Goal: Task Accomplishment & Management: Manage account settings

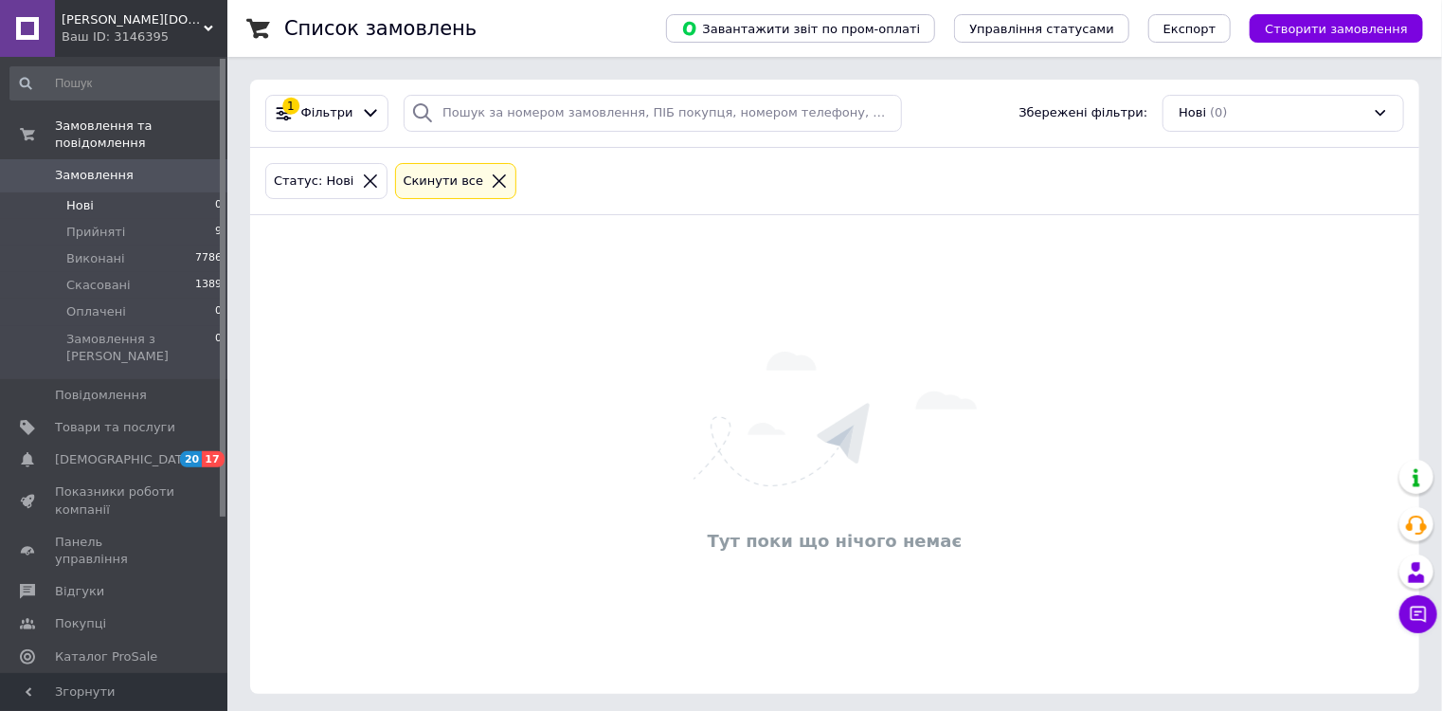
click at [491, 178] on icon at bounding box center [499, 180] width 17 height 17
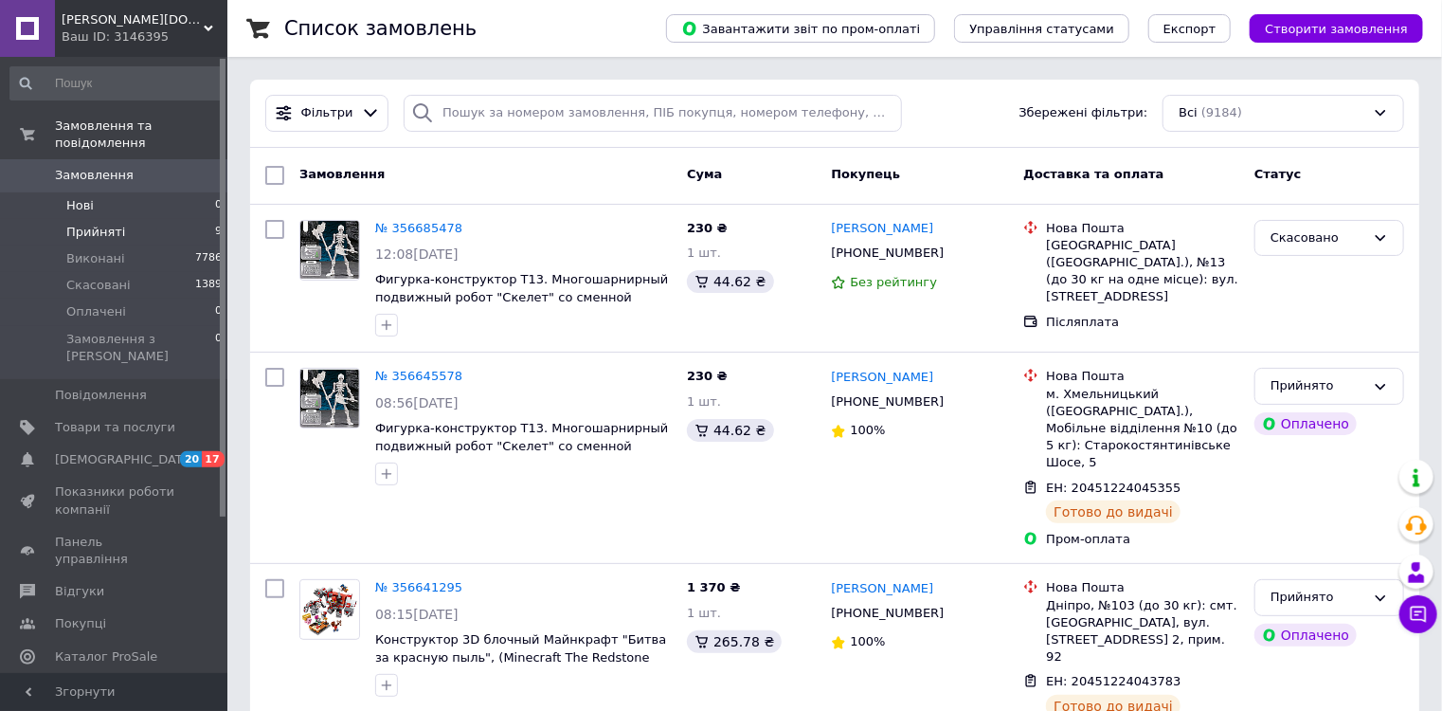
click at [215, 224] on span "9" at bounding box center [218, 232] width 7 height 17
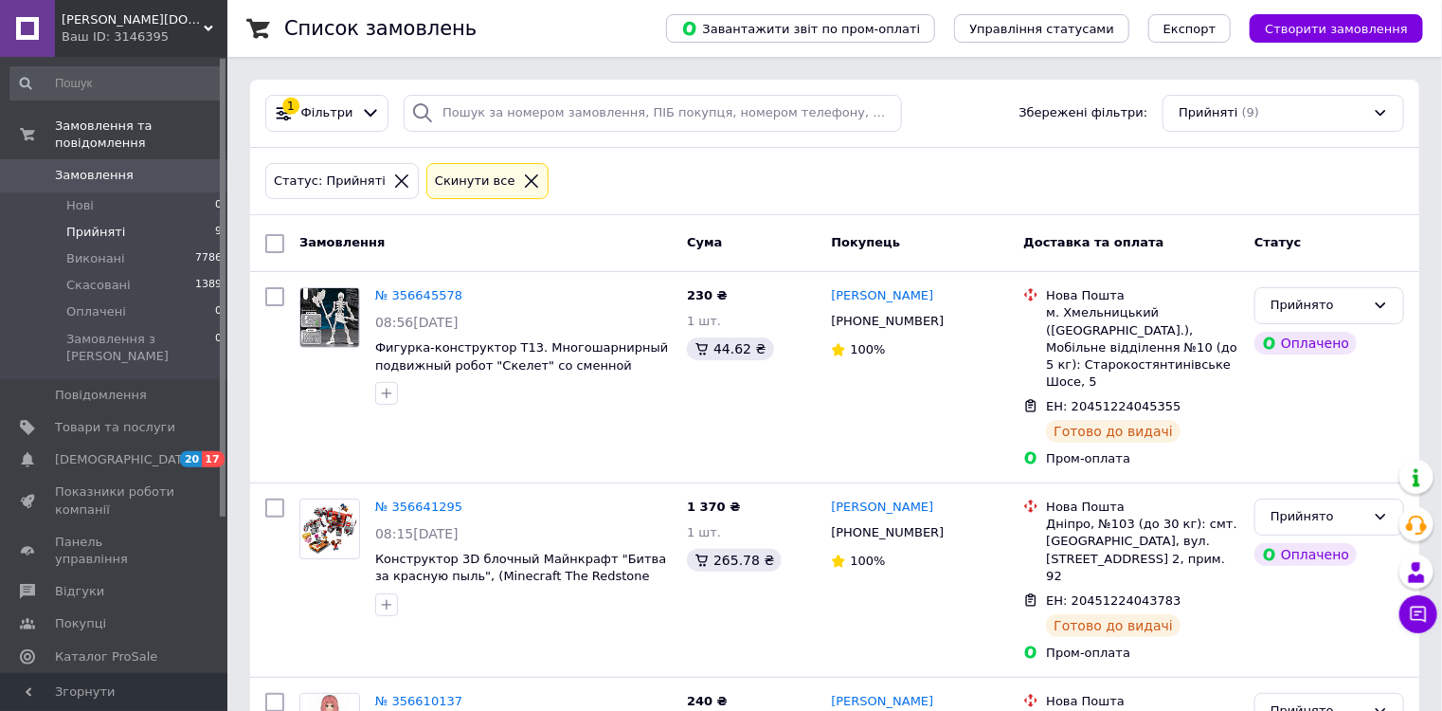
click at [523, 172] on icon at bounding box center [531, 180] width 17 height 17
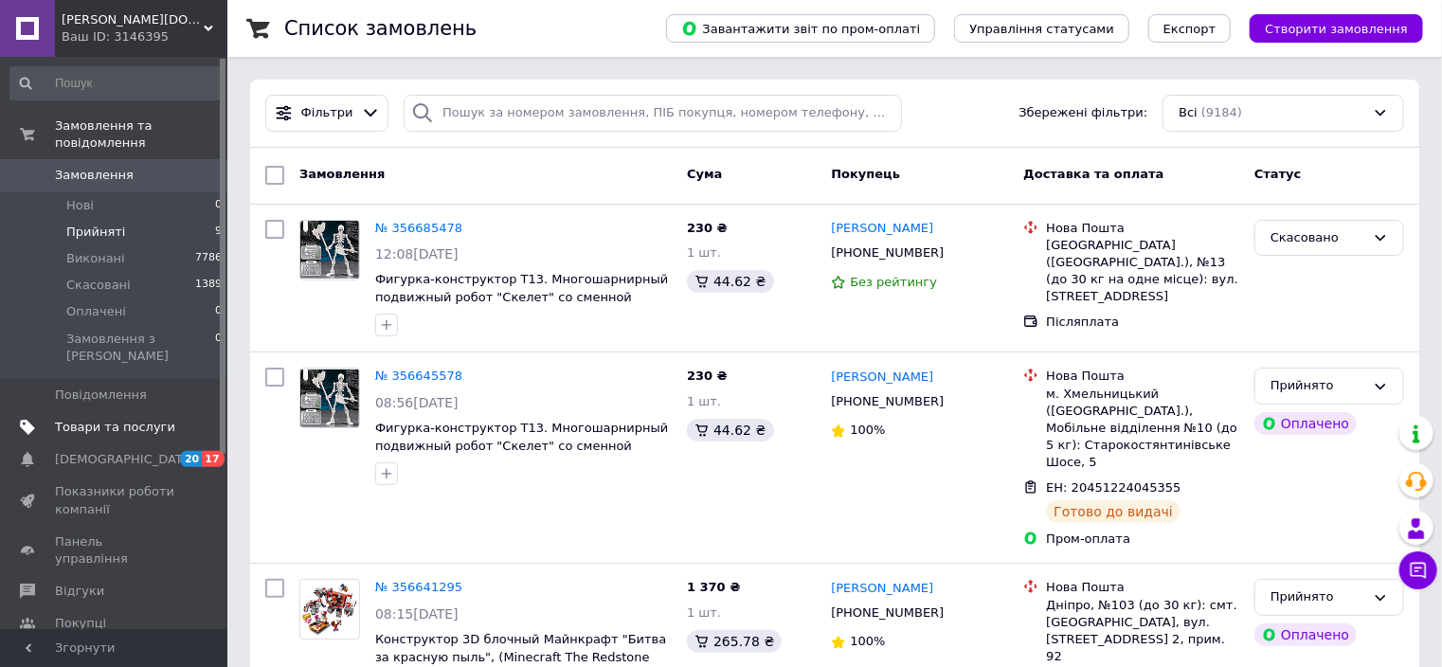
click at [119, 419] on span "Товари та послуги" at bounding box center [115, 427] width 120 height 17
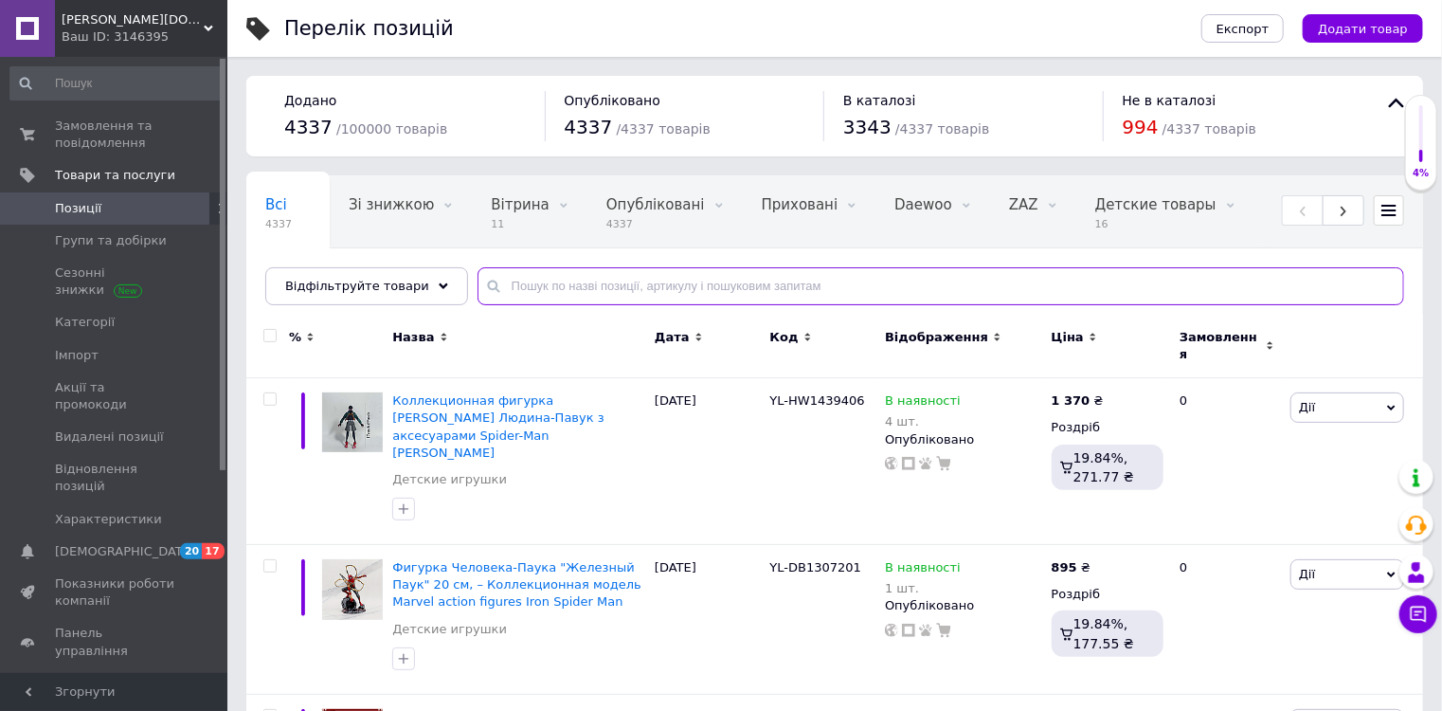
click at [516, 289] on input "text" at bounding box center [941, 286] width 927 height 38
type input "xh1362"
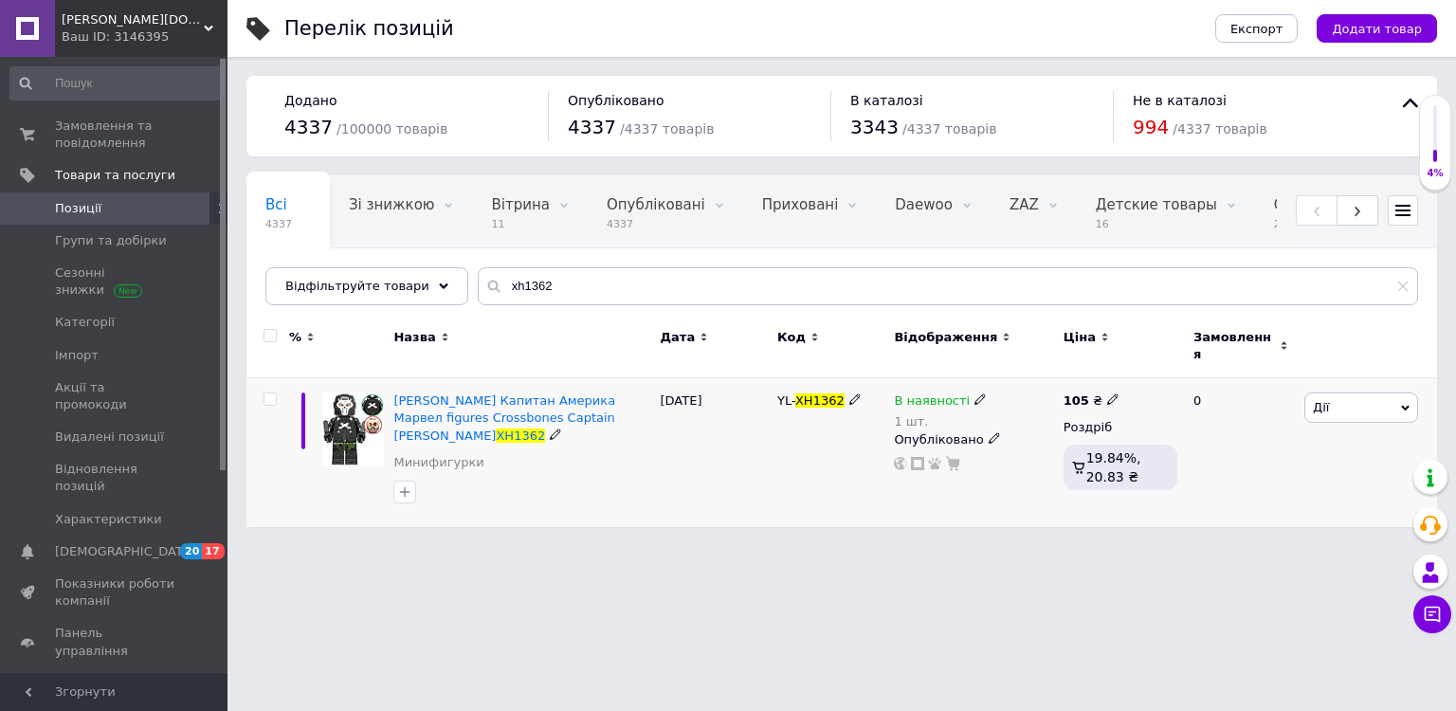
click at [959, 392] on div "В наявності" at bounding box center [940, 400] width 93 height 17
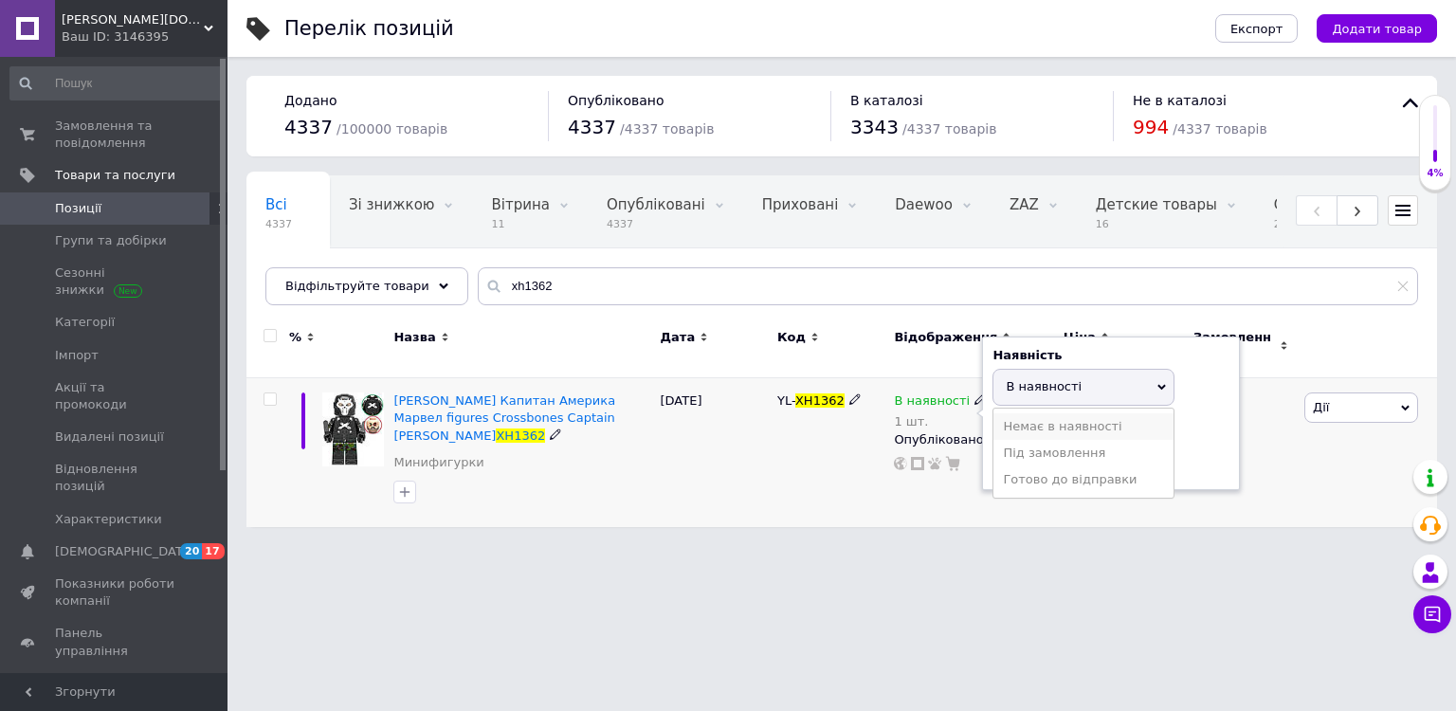
click at [1041, 413] on li "Немає в наявності" at bounding box center [1083, 426] width 180 height 27
drag, startPoint x: 1046, startPoint y: 451, endPoint x: 943, endPoint y: 435, distance: 104.5
click at [955, 442] on div "В наявності 1 шт. Наявність Немає в наявності В наявності Під замовлення Готово…" at bounding box center [973, 431] width 159 height 79
type input "0"
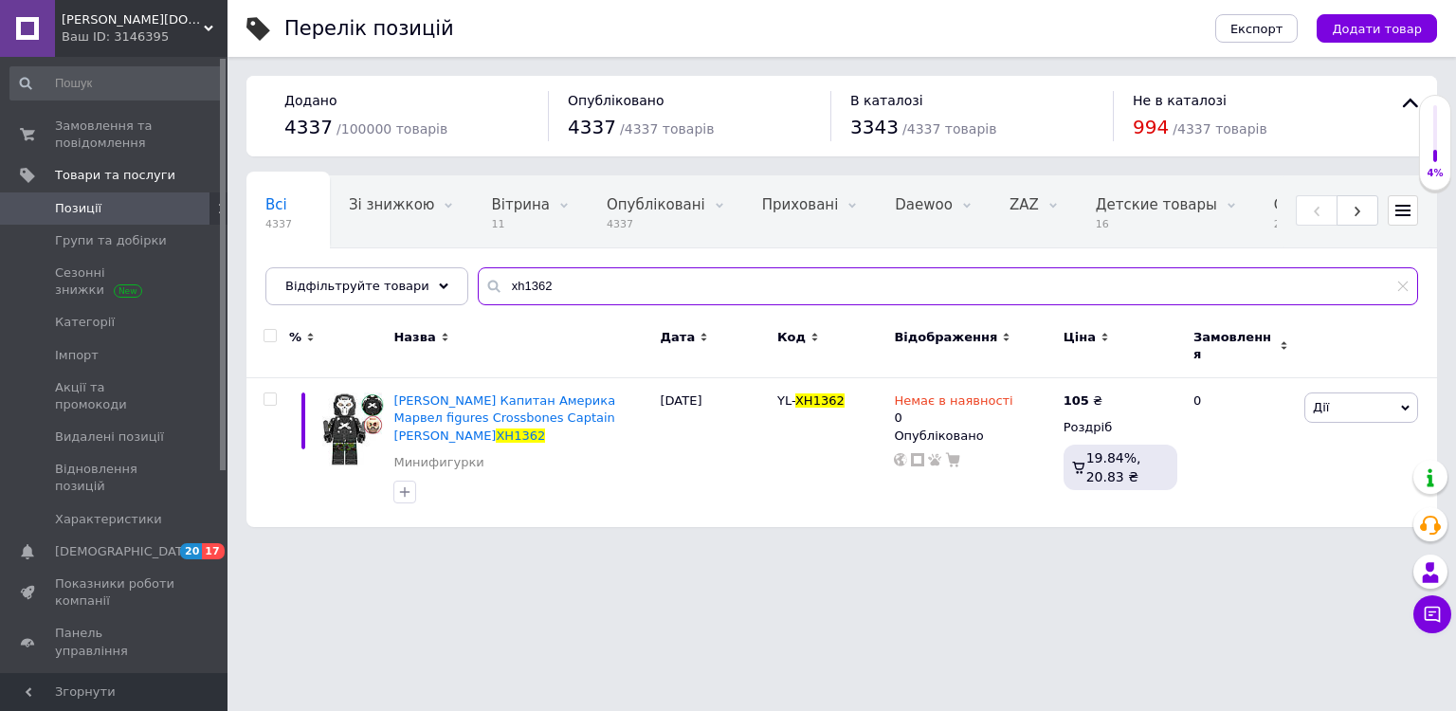
click at [565, 283] on input "xh1362" at bounding box center [948, 286] width 940 height 38
drag, startPoint x: 565, startPoint y: 283, endPoint x: 498, endPoint y: 286, distance: 67.3
click at [498, 286] on input "xh1362" at bounding box center [948, 286] width 940 height 38
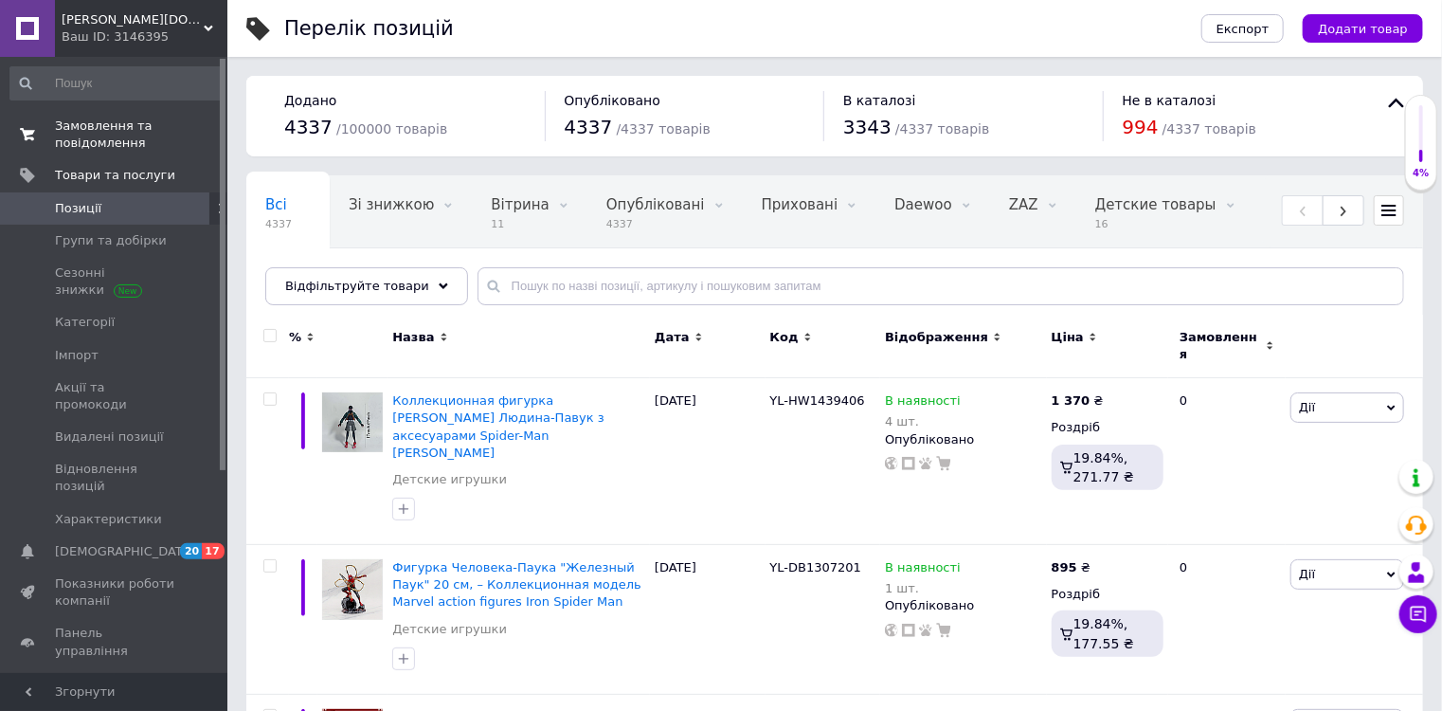
click at [102, 127] on span "Замовлення та повідомлення" at bounding box center [115, 135] width 120 height 34
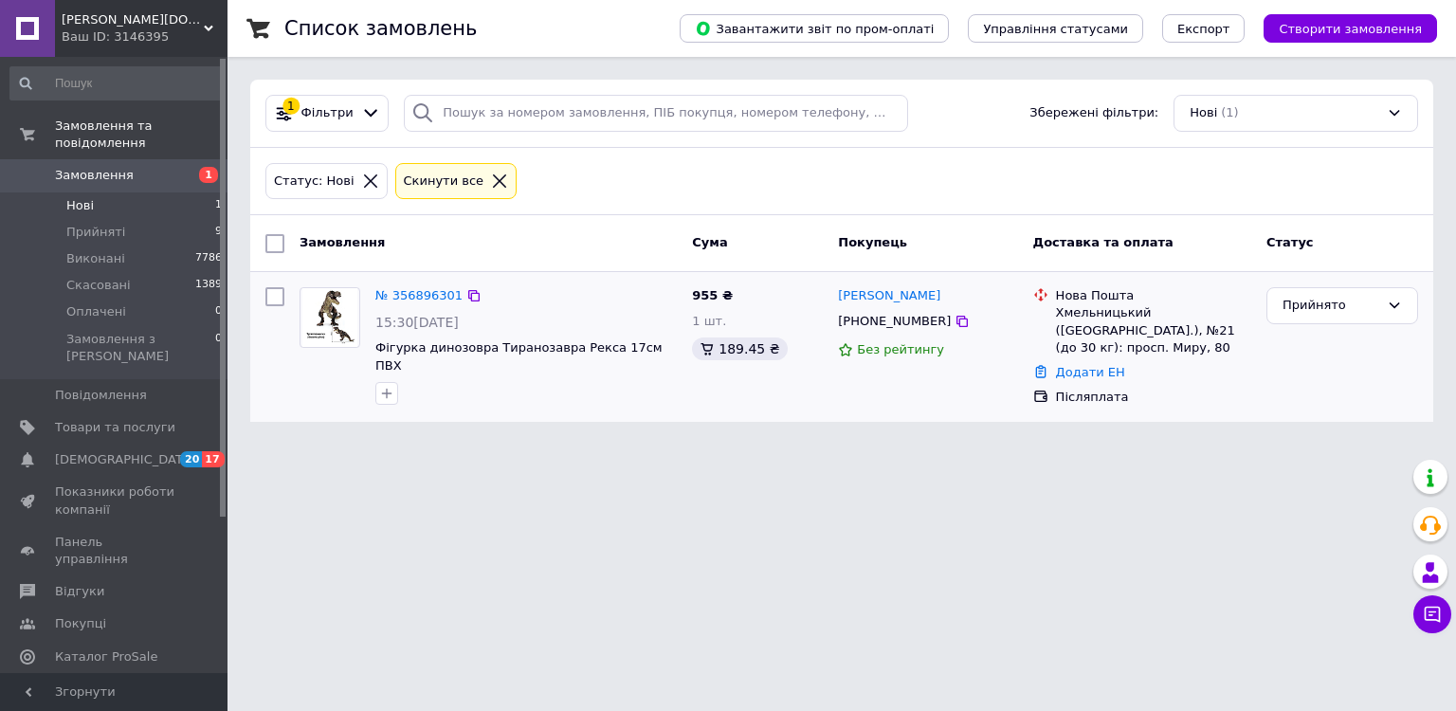
click at [326, 308] on img at bounding box center [330, 317] width 56 height 59
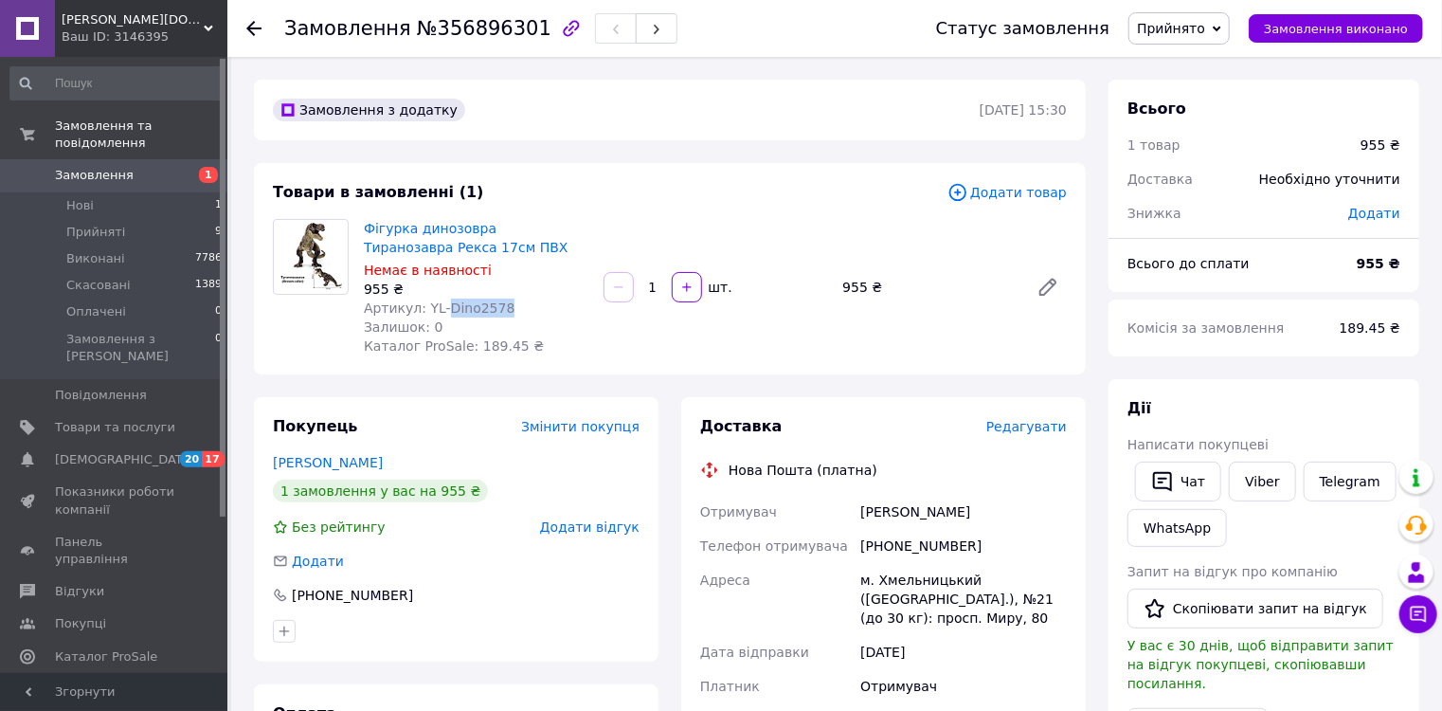
drag, startPoint x: 500, startPoint y: 304, endPoint x: 441, endPoint y: 312, distance: 60.2
click at [441, 312] on div "Артикул: YL-Dino2578" at bounding box center [476, 308] width 225 height 19
copy span "Dino2578"
click at [261, 25] on icon at bounding box center [253, 28] width 15 height 15
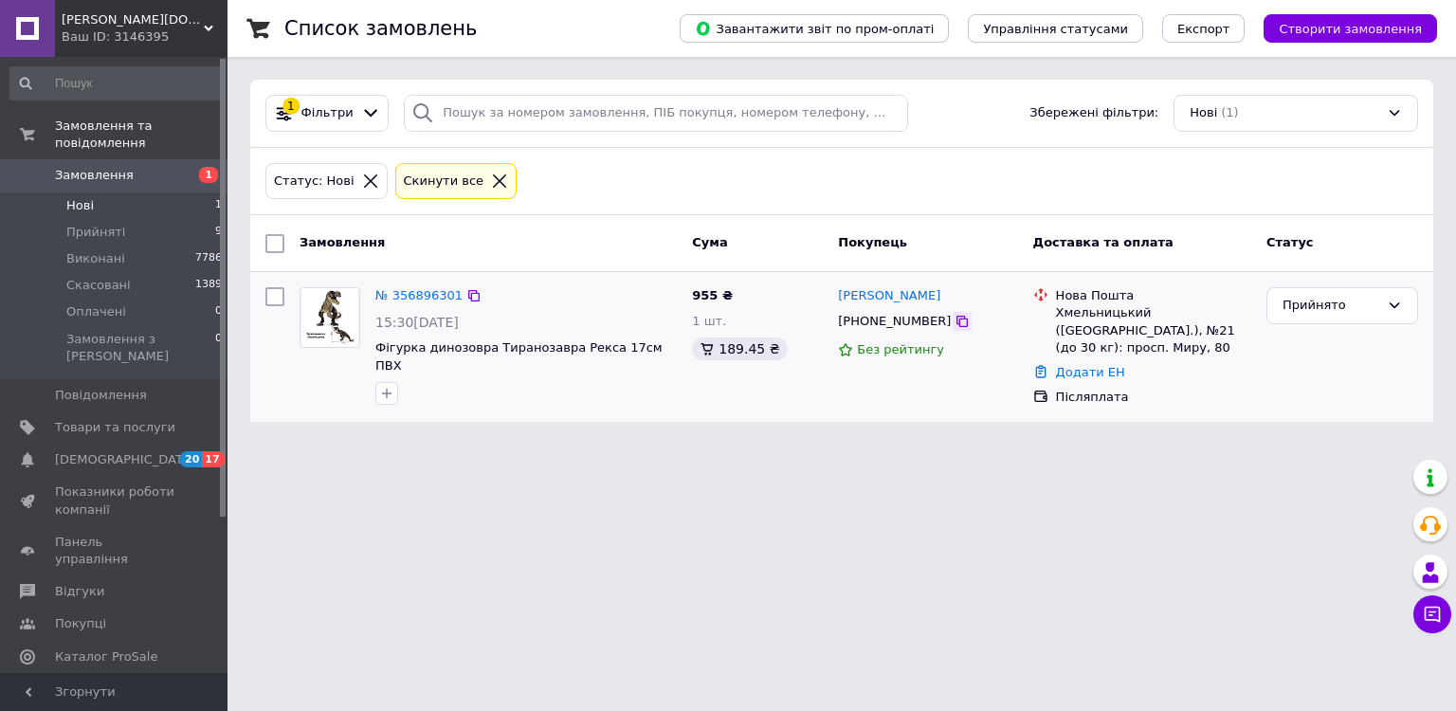
click at [956, 318] on icon at bounding box center [961, 321] width 11 height 11
click at [1068, 371] on link "Додати ЕН" at bounding box center [1090, 372] width 69 height 14
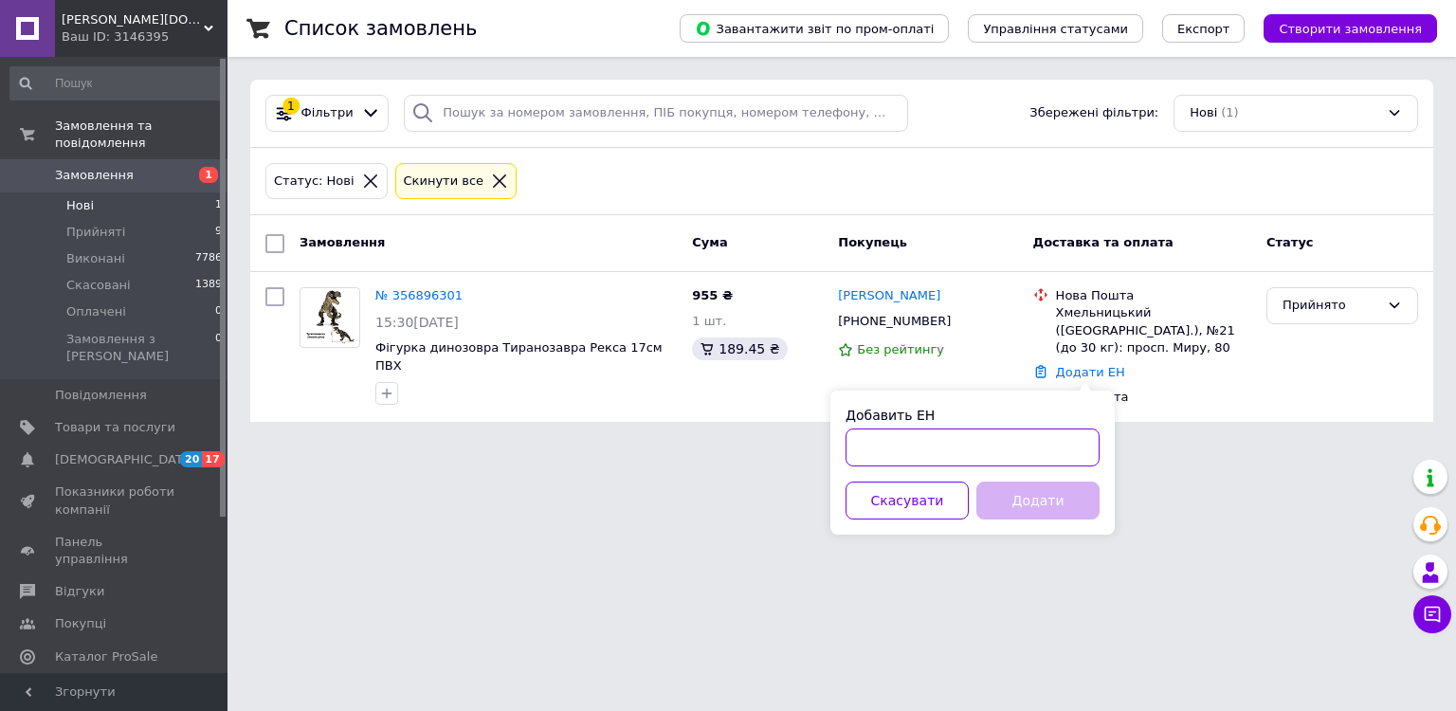
click at [953, 444] on input "Добавить ЕН" at bounding box center [972, 447] width 254 height 38
paste input "20451225184873"
type input "20451225184873"
click at [1020, 493] on button "Додати" at bounding box center [1037, 500] width 123 height 38
